Goal: Find specific page/section: Find specific page/section

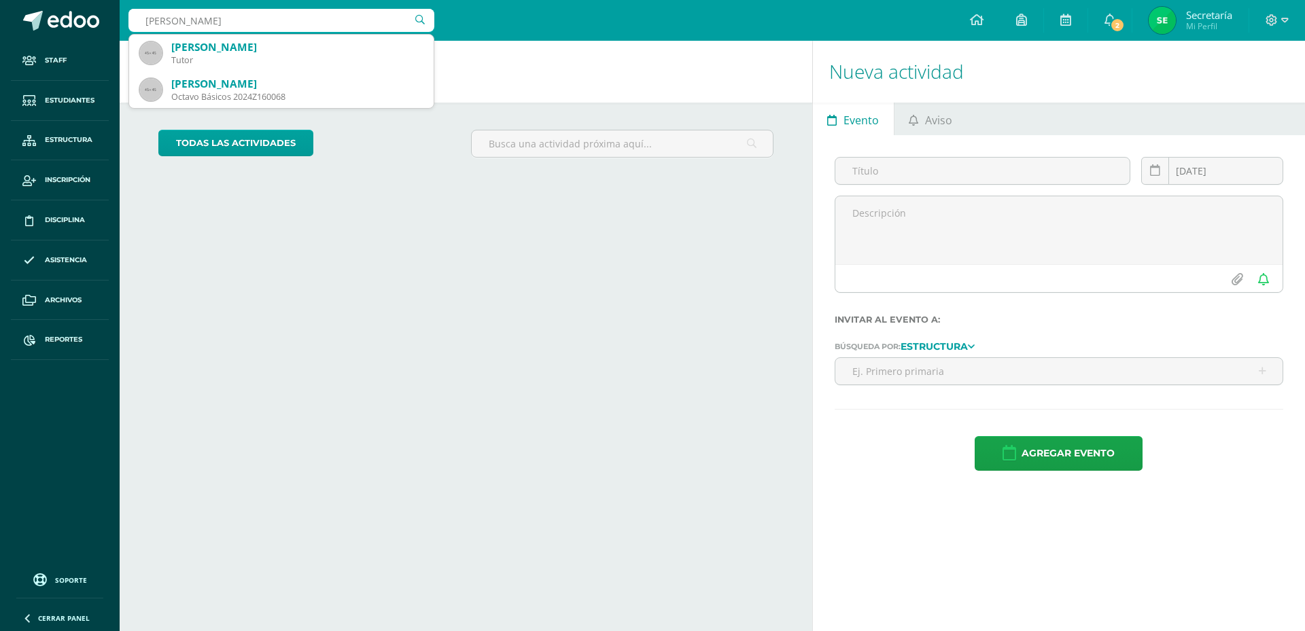
type input "[PERSON_NAME]"
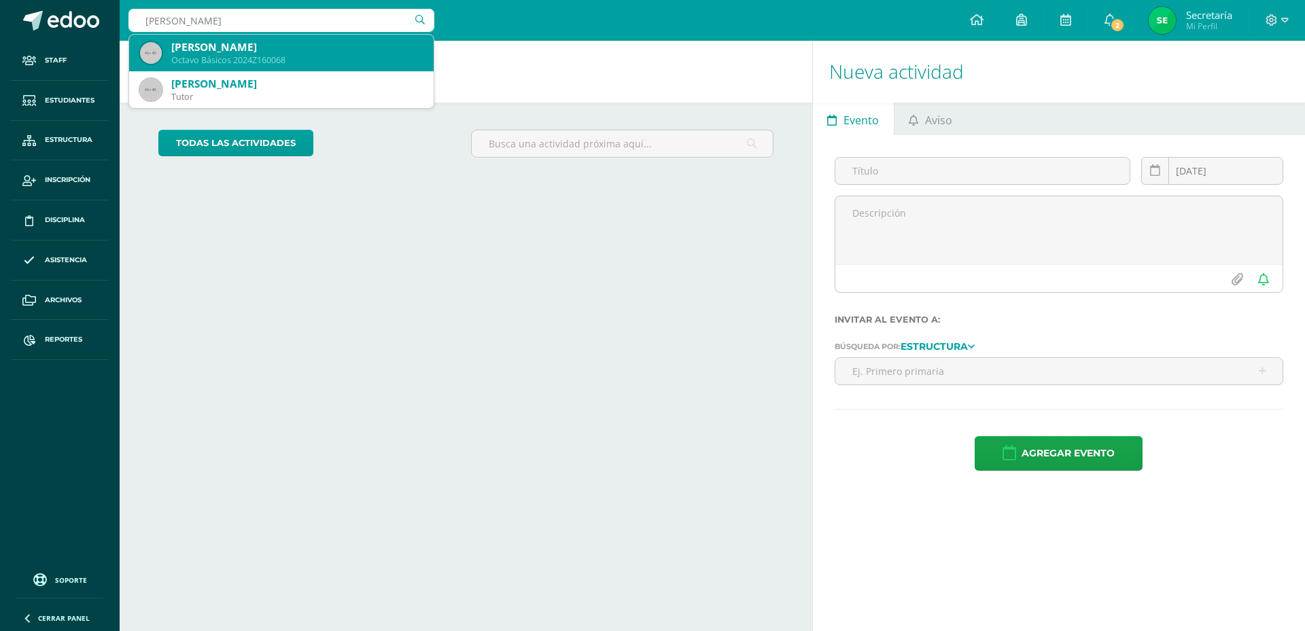
click at [290, 61] on div "Octavo Básicos 2024Z160068" at bounding box center [296, 60] width 251 height 12
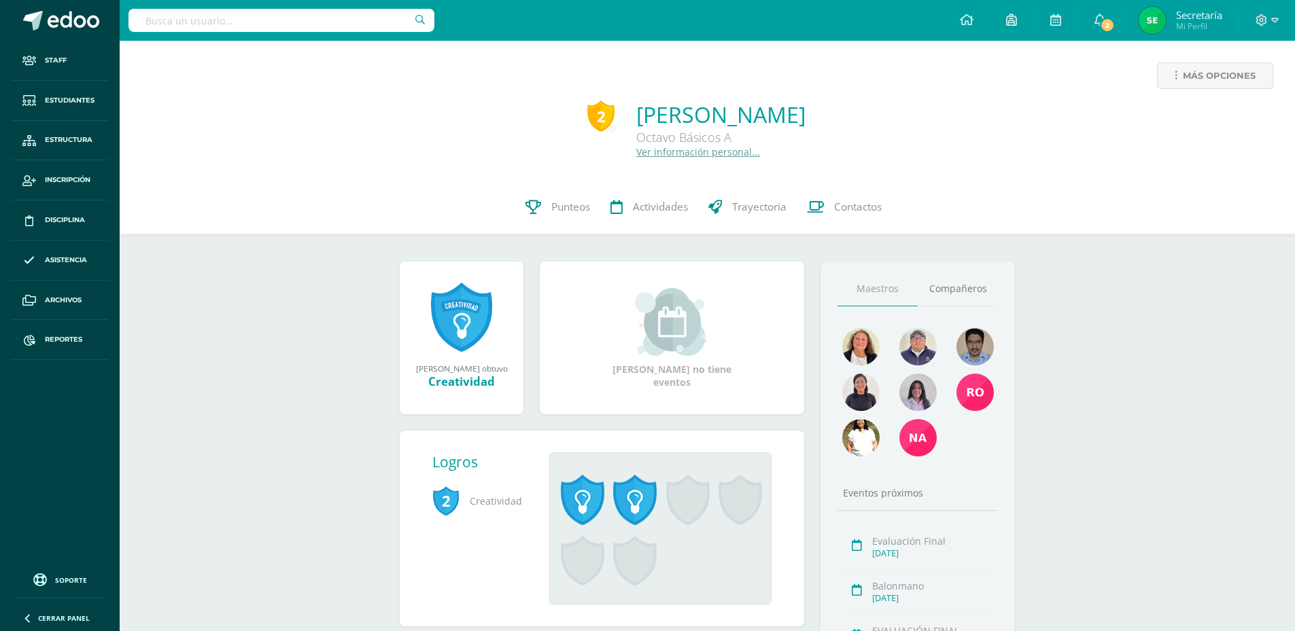
click at [328, 18] on input "text" at bounding box center [281, 20] width 306 height 23
type input "julio andres"
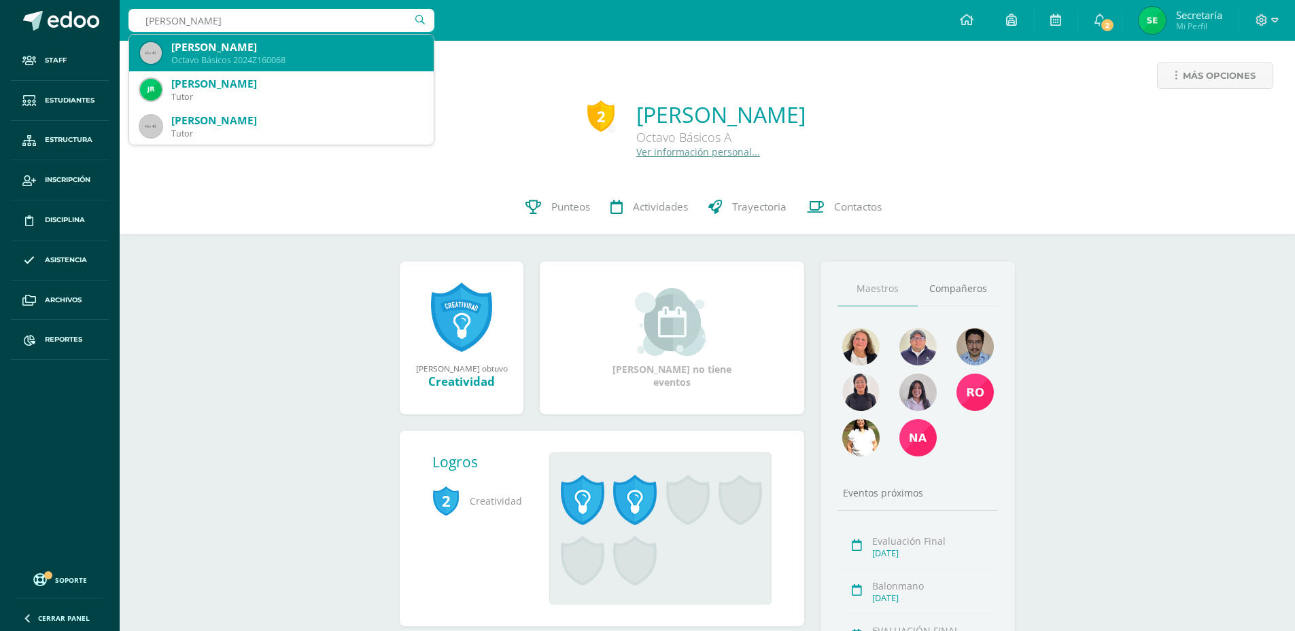
click at [326, 51] on div "[PERSON_NAME]" at bounding box center [296, 47] width 251 height 14
